Goal: Task Accomplishment & Management: Use online tool/utility

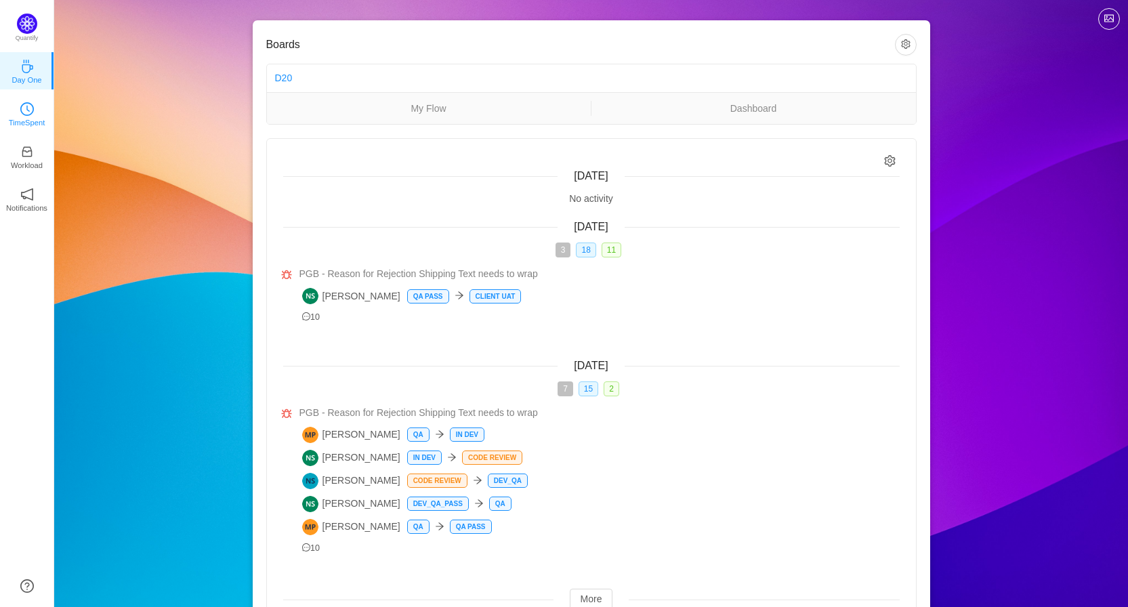
click at [21, 106] on link "TimeSpent" at bounding box center [27, 113] width 14 height 14
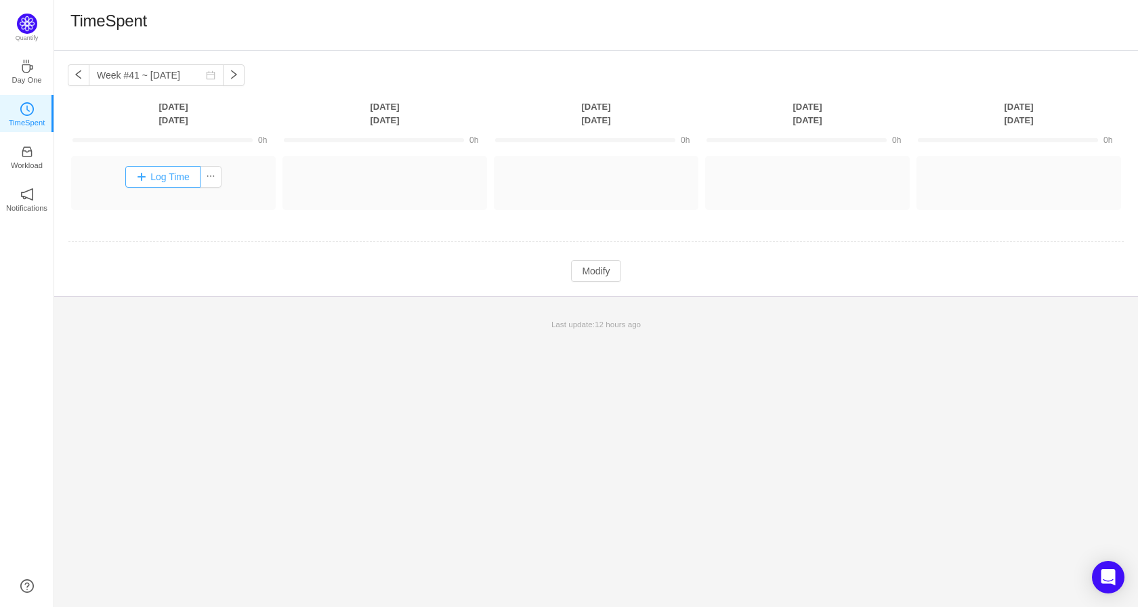
click at [171, 179] on button "Log Time" at bounding box center [162, 177] width 75 height 22
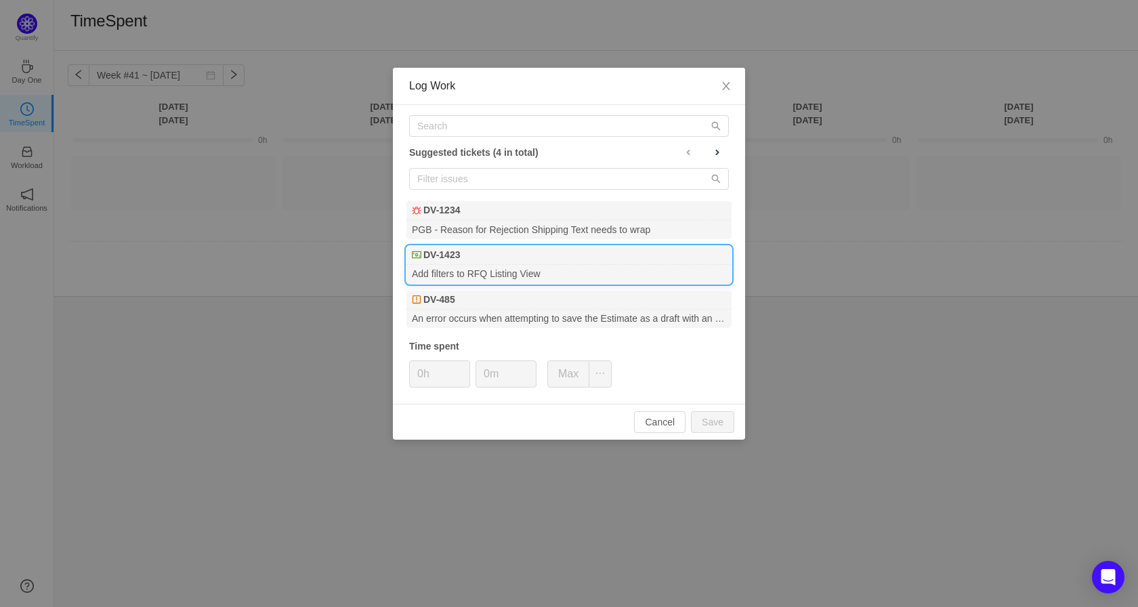
click at [500, 275] on div "Add filters to RFQ Listing View" at bounding box center [568, 274] width 325 height 18
click at [717, 427] on button "Save" at bounding box center [712, 422] width 43 height 22
type input "0h"
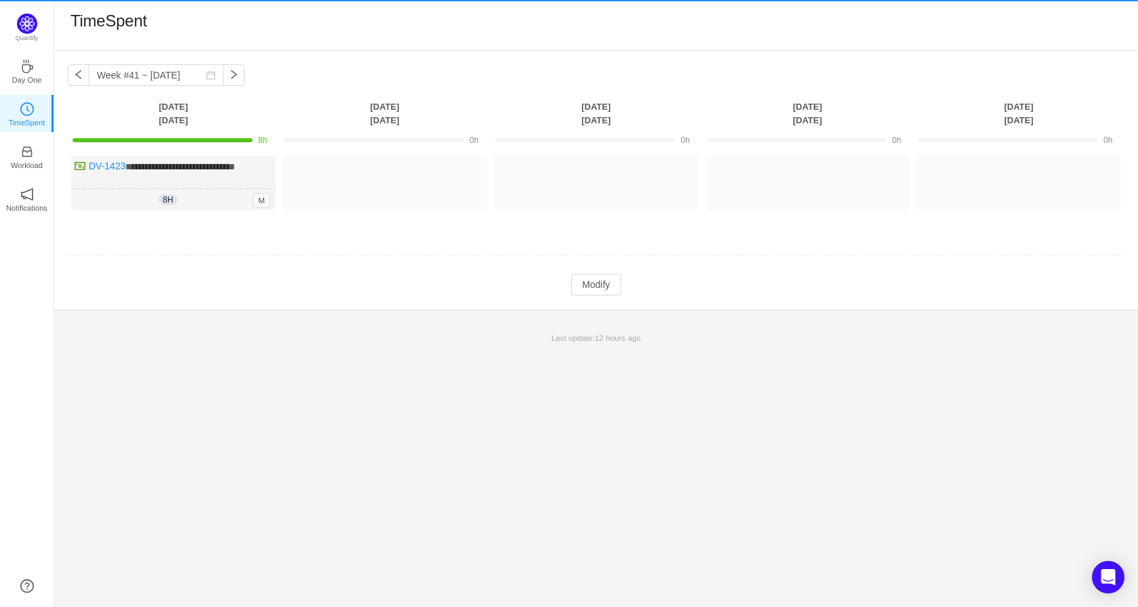
click at [0, 0] on button "Log Time" at bounding box center [0, 0] width 0 height 0
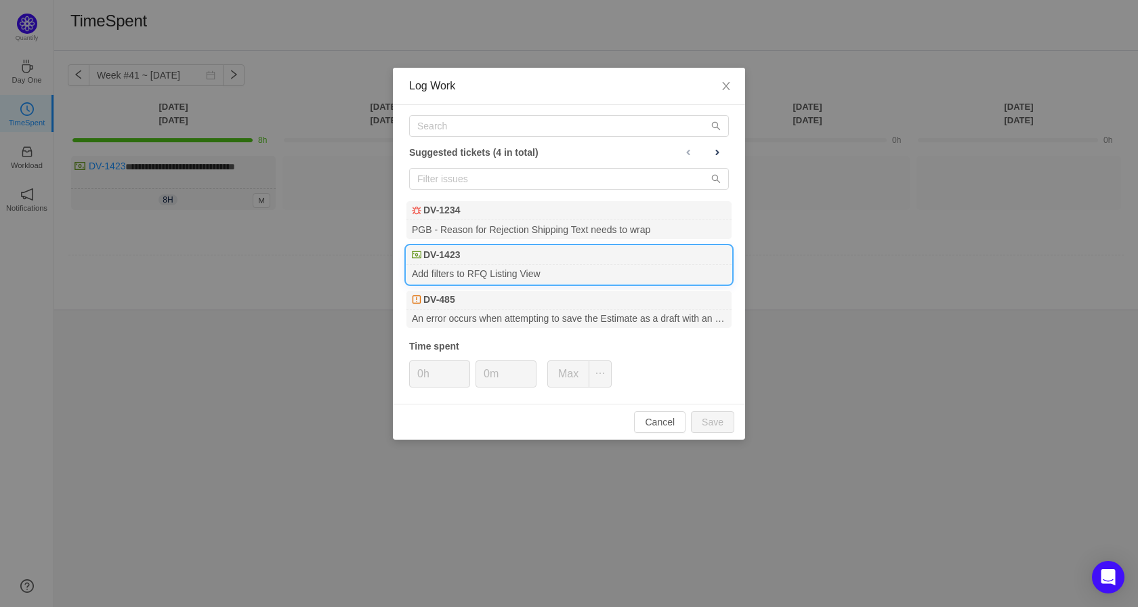
click at [465, 268] on div "Add filters to RFQ Listing View" at bounding box center [568, 274] width 325 height 18
click at [726, 419] on button "Save" at bounding box center [712, 422] width 43 height 22
type input "0h"
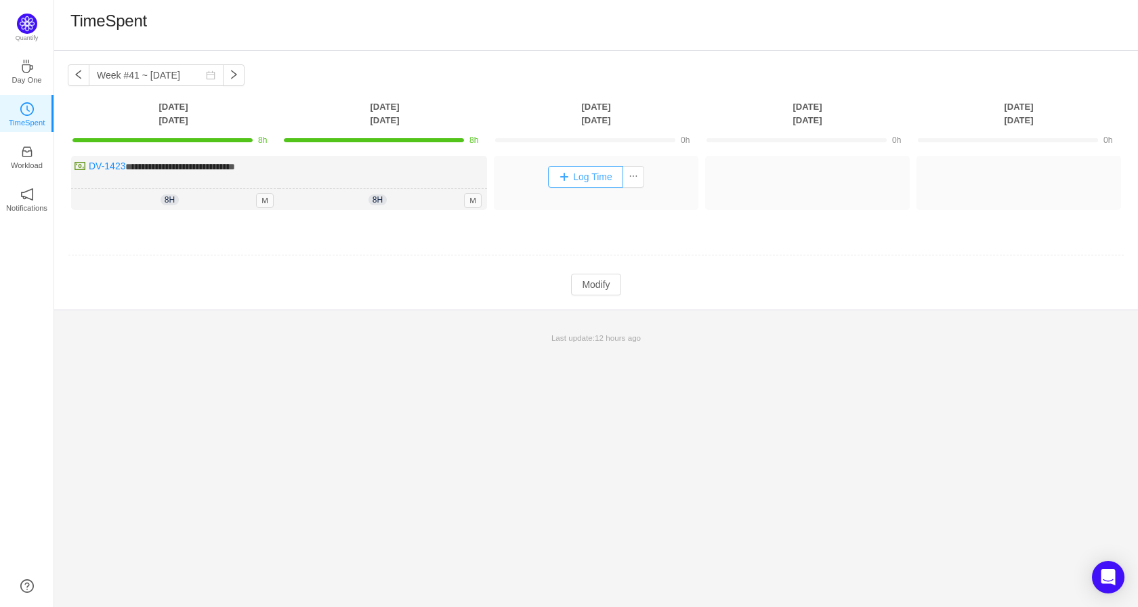
click at [564, 175] on button "Log Time" at bounding box center [585, 177] width 75 height 22
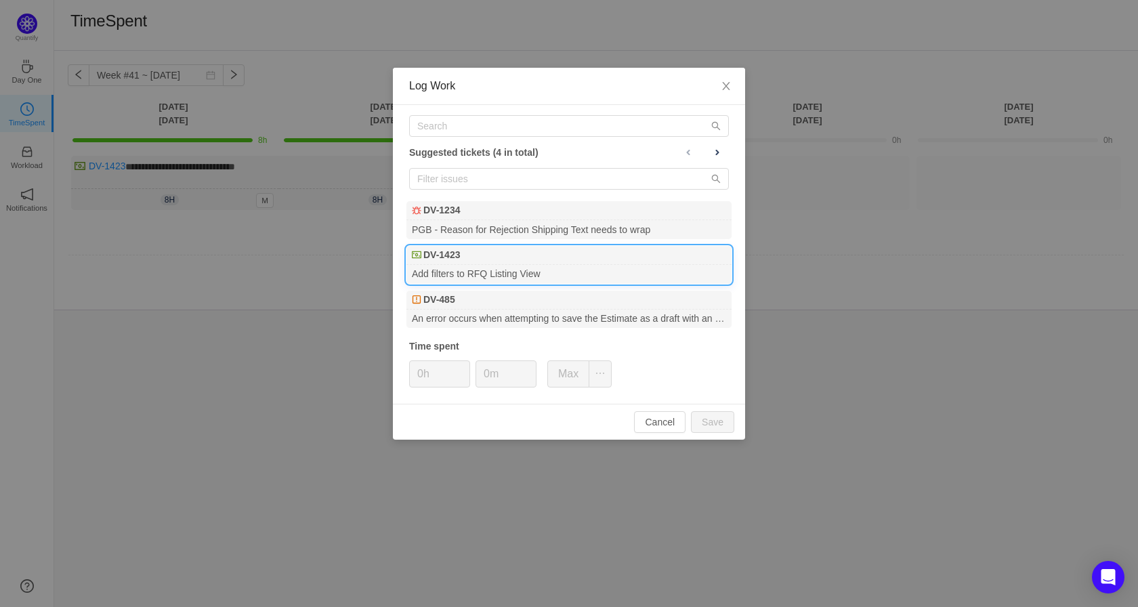
click at [453, 270] on div "Add filters to RFQ Listing View" at bounding box center [568, 274] width 325 height 18
click at [721, 421] on button "Save" at bounding box center [712, 422] width 43 height 22
type input "0h"
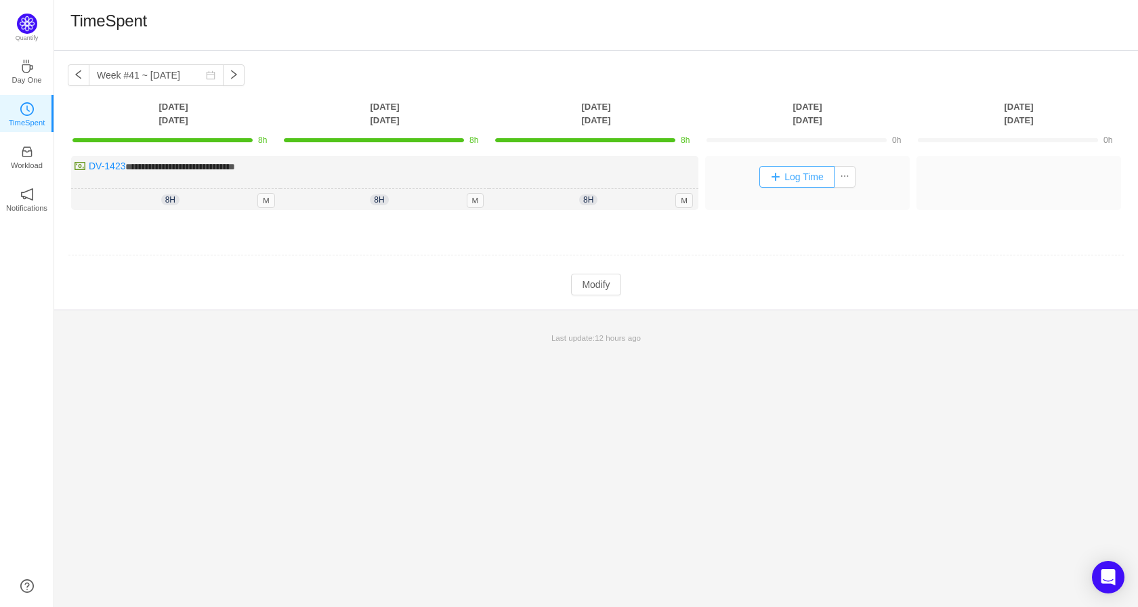
click at [793, 174] on button "Log Time" at bounding box center [796, 177] width 75 height 22
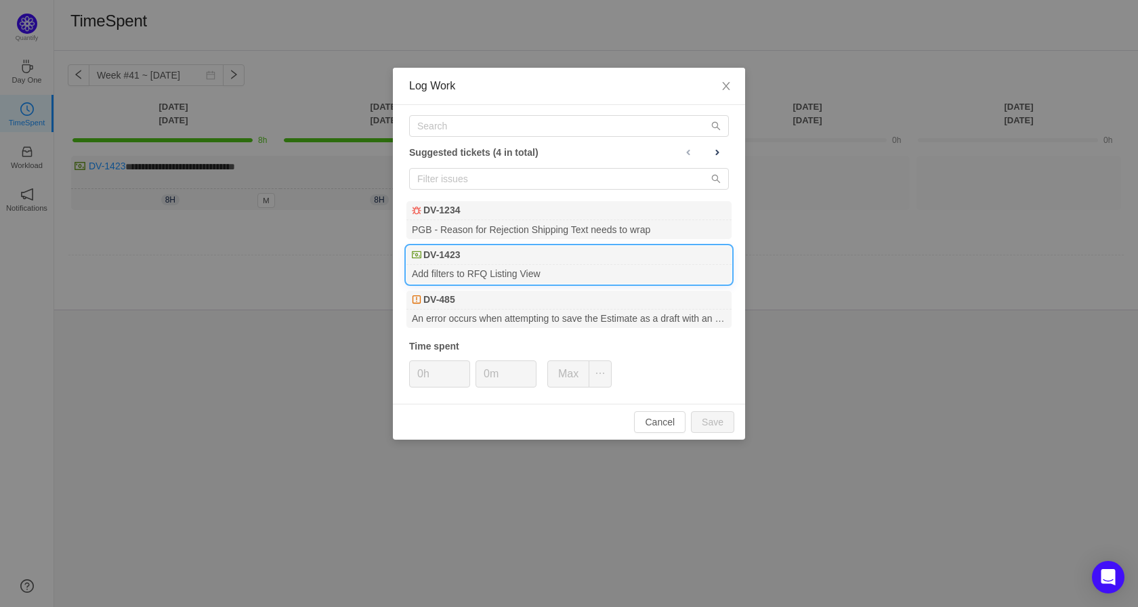
click at [480, 269] on div "Add filters to RFQ Listing View" at bounding box center [568, 274] width 325 height 18
click at [725, 419] on button "Save" at bounding box center [712, 422] width 43 height 22
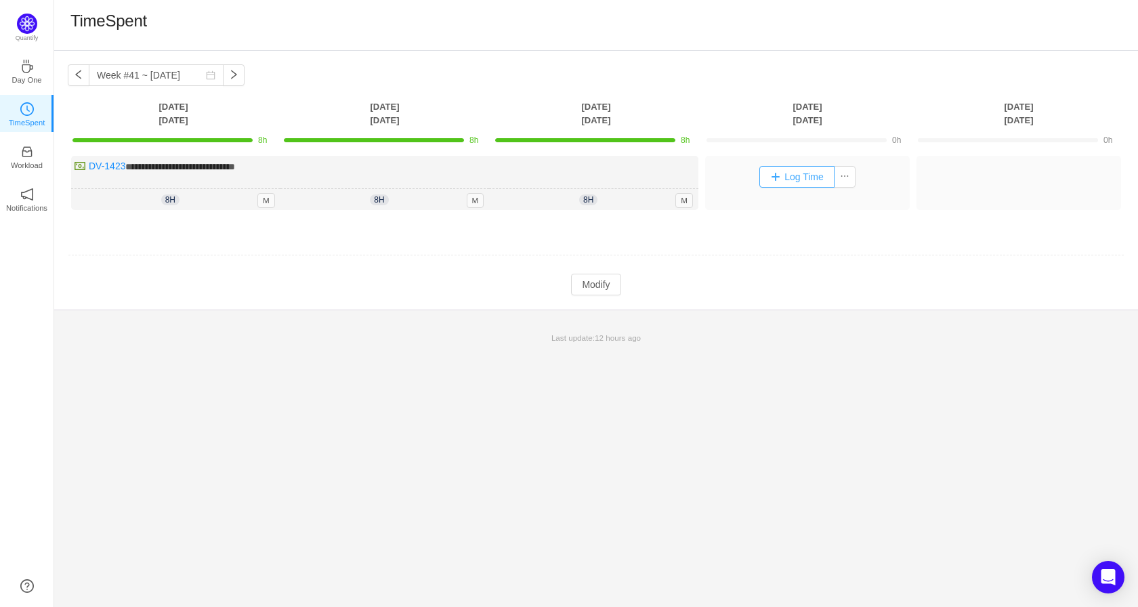
click at [805, 175] on button "Log Time" at bounding box center [796, 177] width 75 height 22
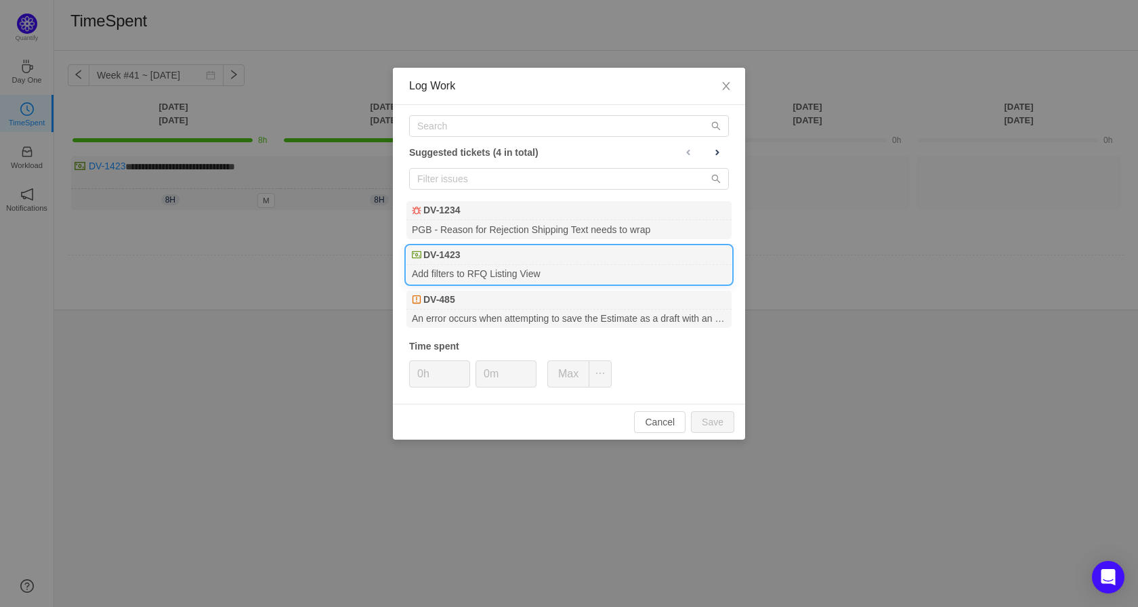
click at [468, 261] on div "DV-1423" at bounding box center [568, 255] width 325 height 19
click at [710, 413] on button "Save" at bounding box center [712, 422] width 43 height 22
type input "0h"
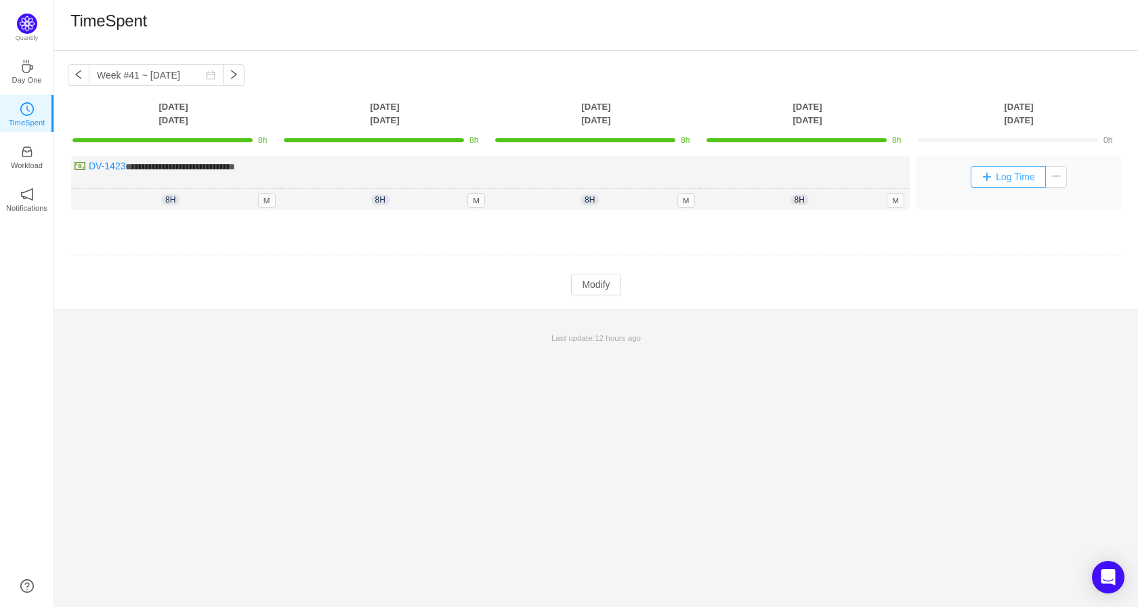
click at [992, 174] on button "Log Time" at bounding box center [1008, 177] width 75 height 22
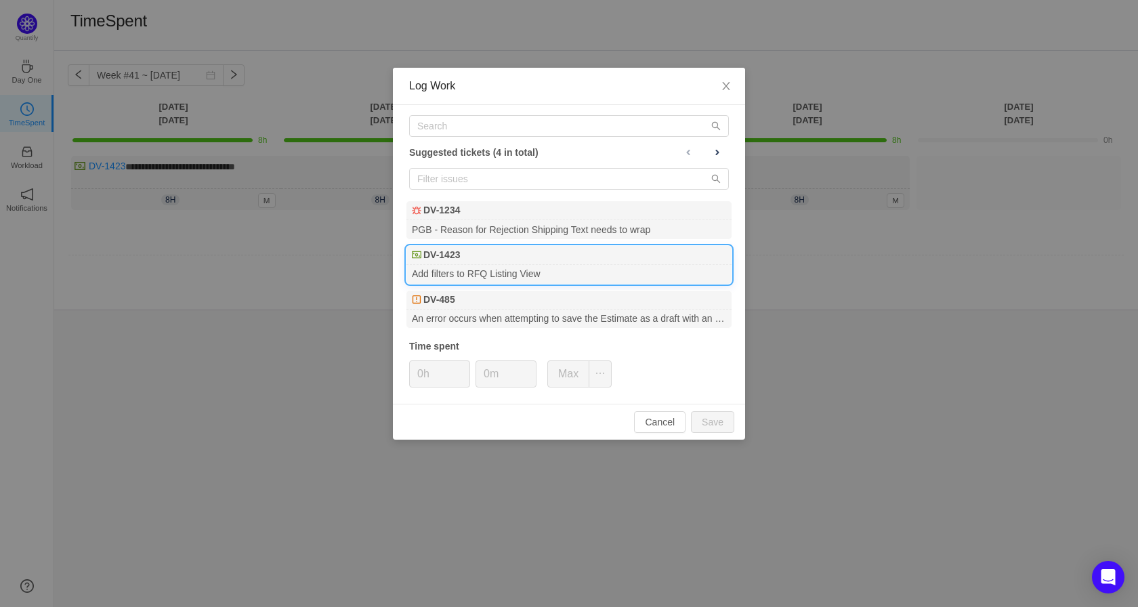
click at [471, 259] on div "DV-1423" at bounding box center [568, 255] width 325 height 19
click at [709, 417] on button "Save" at bounding box center [712, 422] width 43 height 22
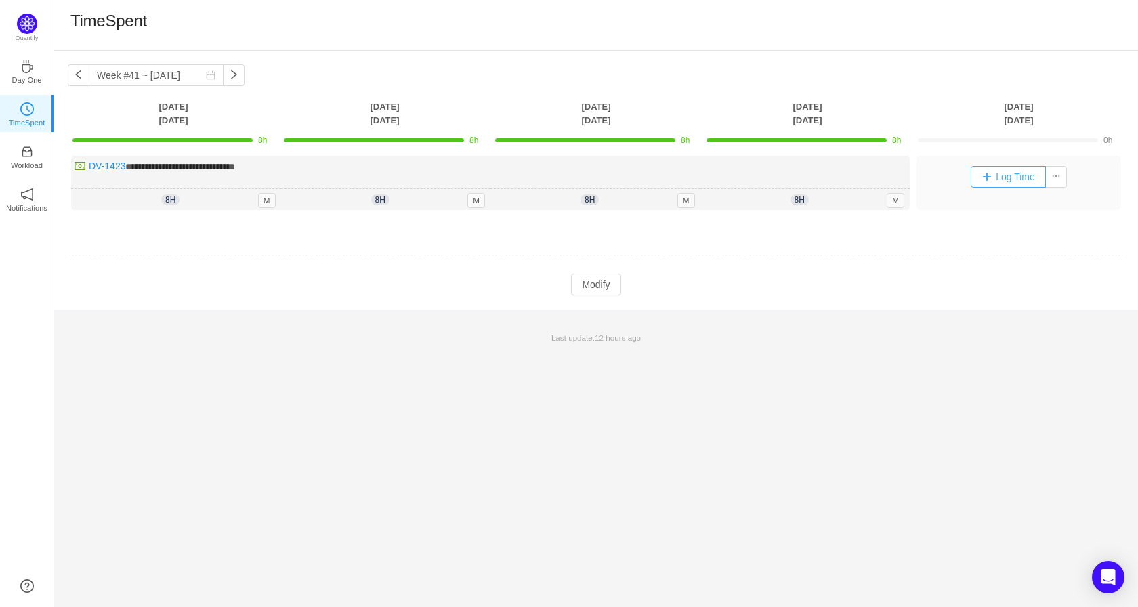
click at [1015, 176] on button "Log Time" at bounding box center [1008, 177] width 75 height 22
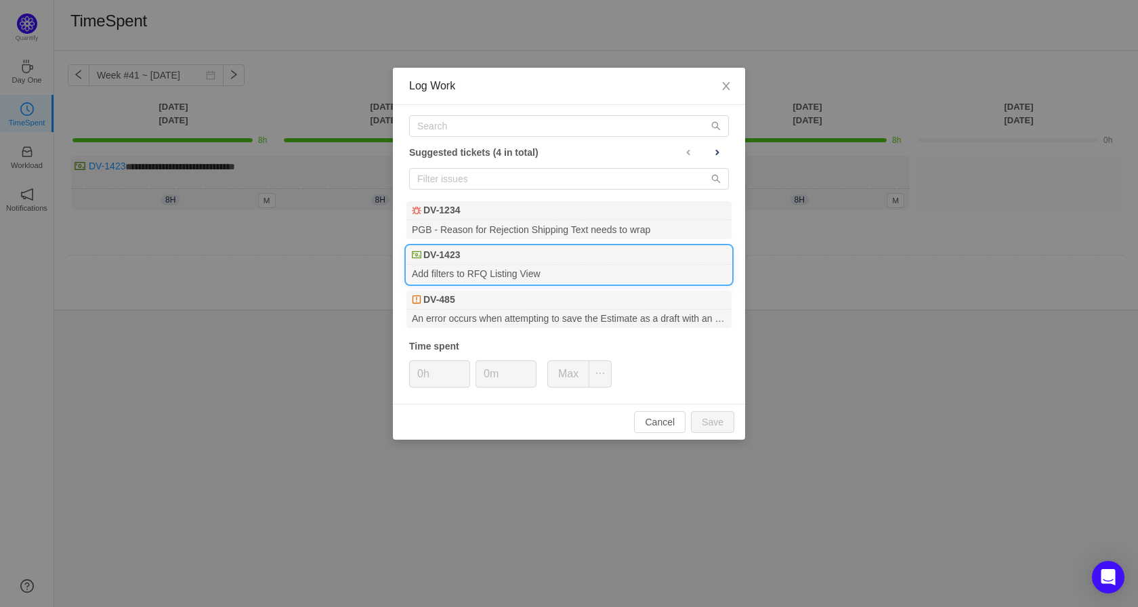
click at [482, 272] on div "Add filters to RFQ Listing View" at bounding box center [568, 274] width 325 height 18
click at [715, 427] on button "Save" at bounding box center [712, 422] width 43 height 22
type input "0h"
